Goal: Task Accomplishment & Management: Manage account settings

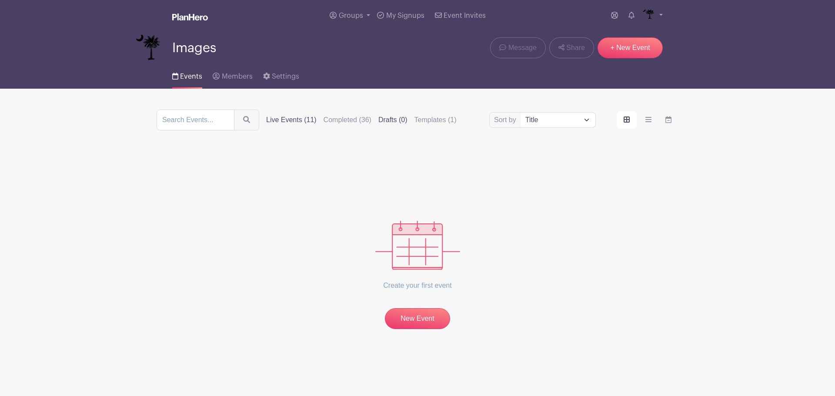
click at [292, 122] on label "Live Events (11)" at bounding box center [291, 120] width 50 height 10
click at [0, 0] on input "Live Events (11)" at bounding box center [0, 0] width 0 height 0
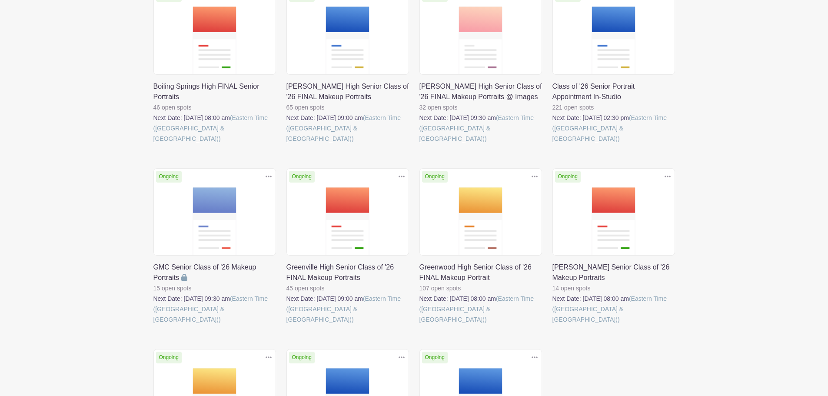
scroll to position [174, 0]
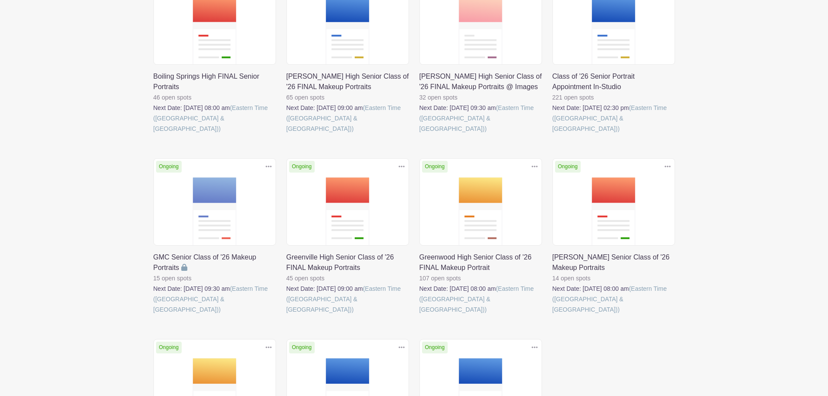
click at [553, 315] on link at bounding box center [553, 315] width 0 height 0
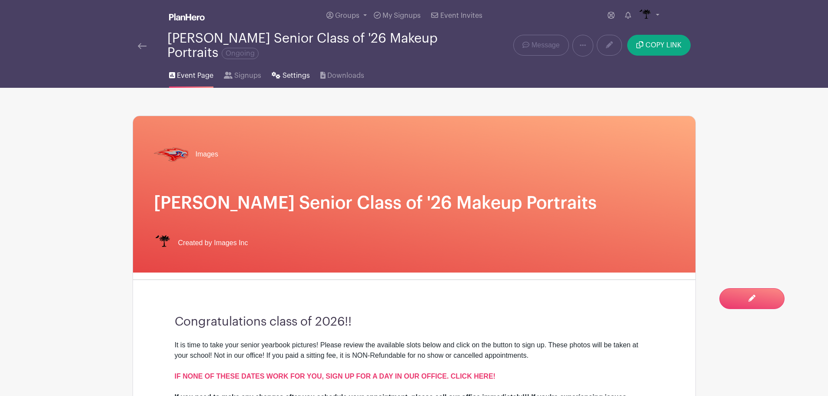
click at [295, 78] on span "Settings" at bounding box center [296, 75] width 27 height 10
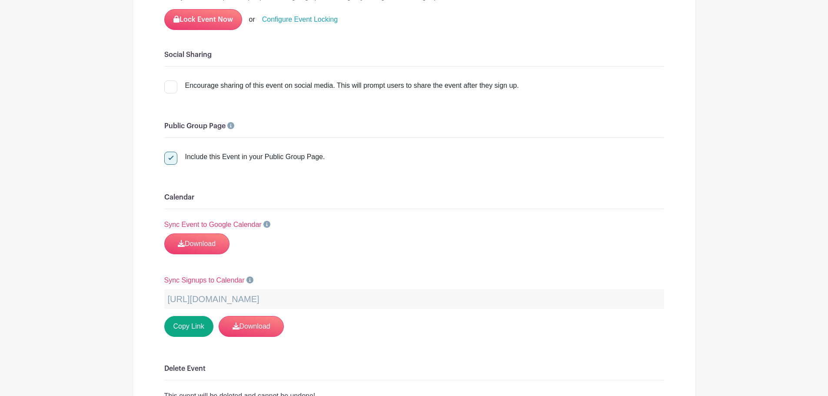
scroll to position [1369, 0]
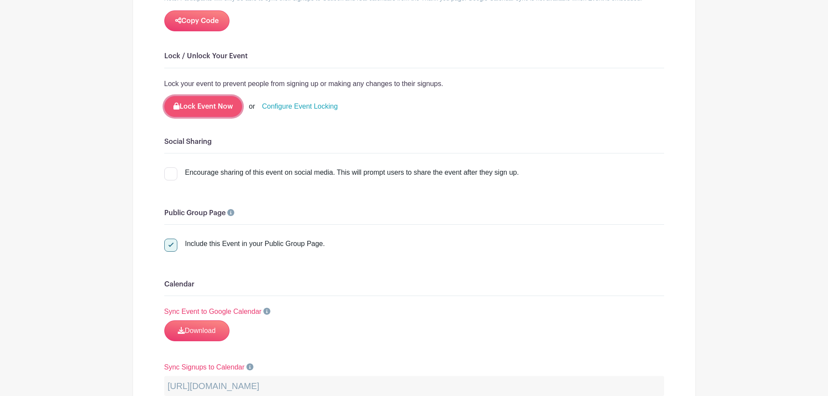
click at [198, 106] on button "Lock Event Now" at bounding box center [203, 106] width 78 height 21
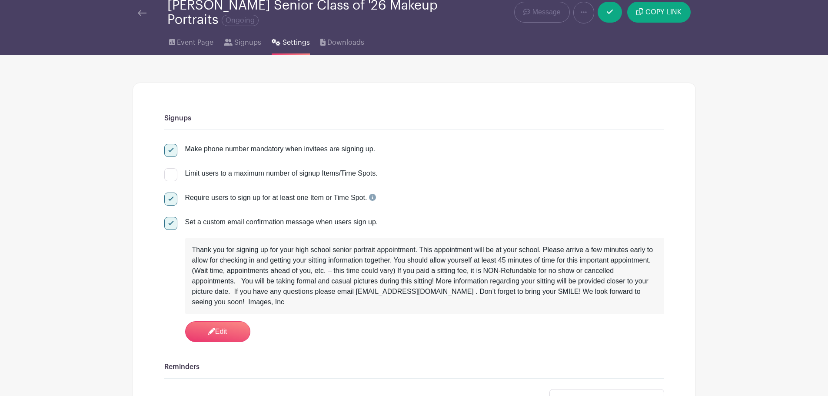
scroll to position [0, 0]
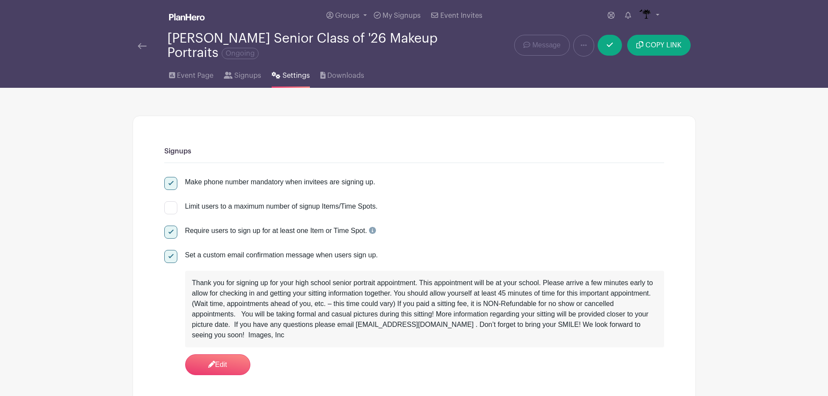
click at [136, 47] on div "[PERSON_NAME] Senior Class of '26 Makeup Portraits Ongoing" at bounding box center [297, 45] width 329 height 29
click at [146, 45] on img at bounding box center [142, 46] width 9 height 6
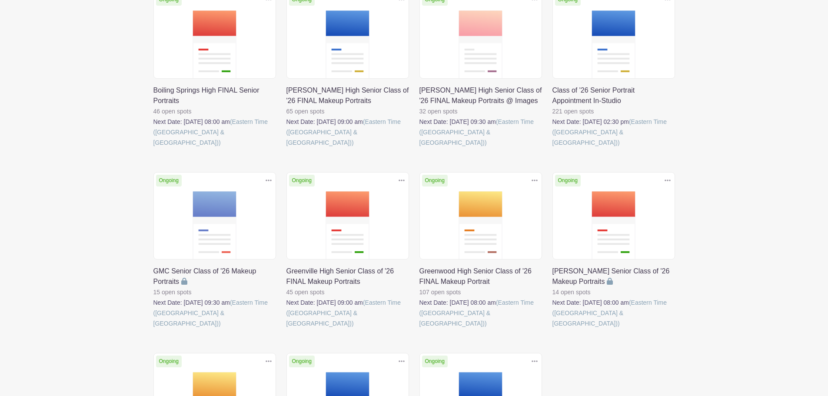
scroll to position [174, 0]
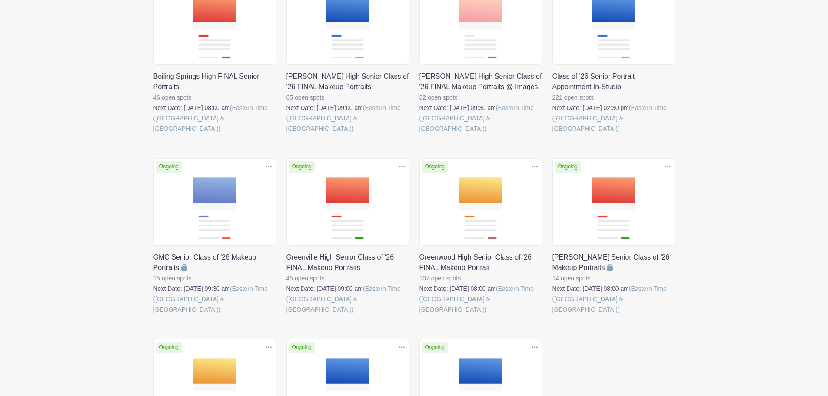
click at [287, 315] on link at bounding box center [287, 315] width 0 height 0
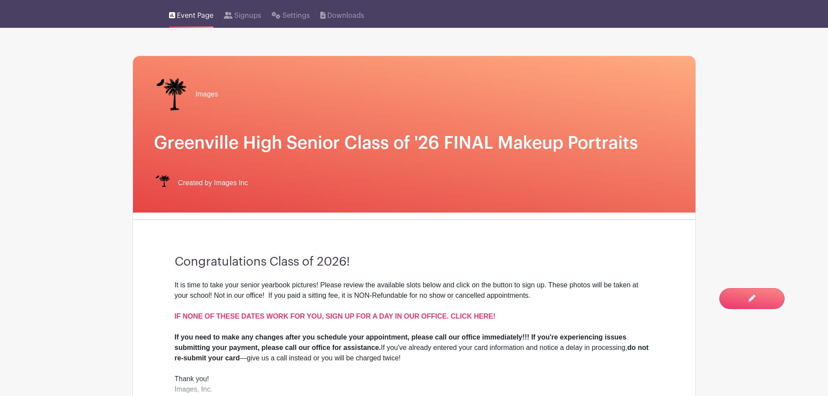
scroll to position [43, 0]
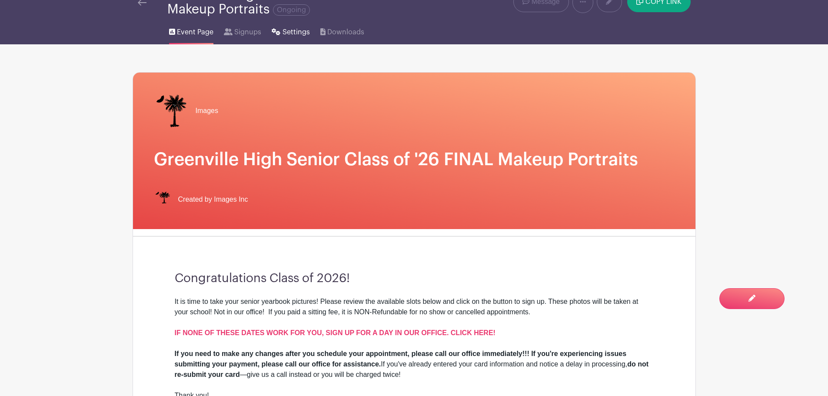
click at [288, 31] on span "Settings" at bounding box center [296, 32] width 27 height 10
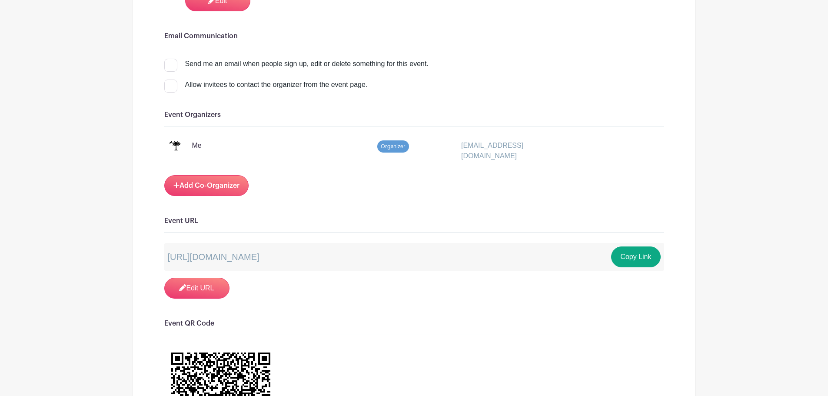
scroll to position [1087, 0]
